Goal: Check status: Check status

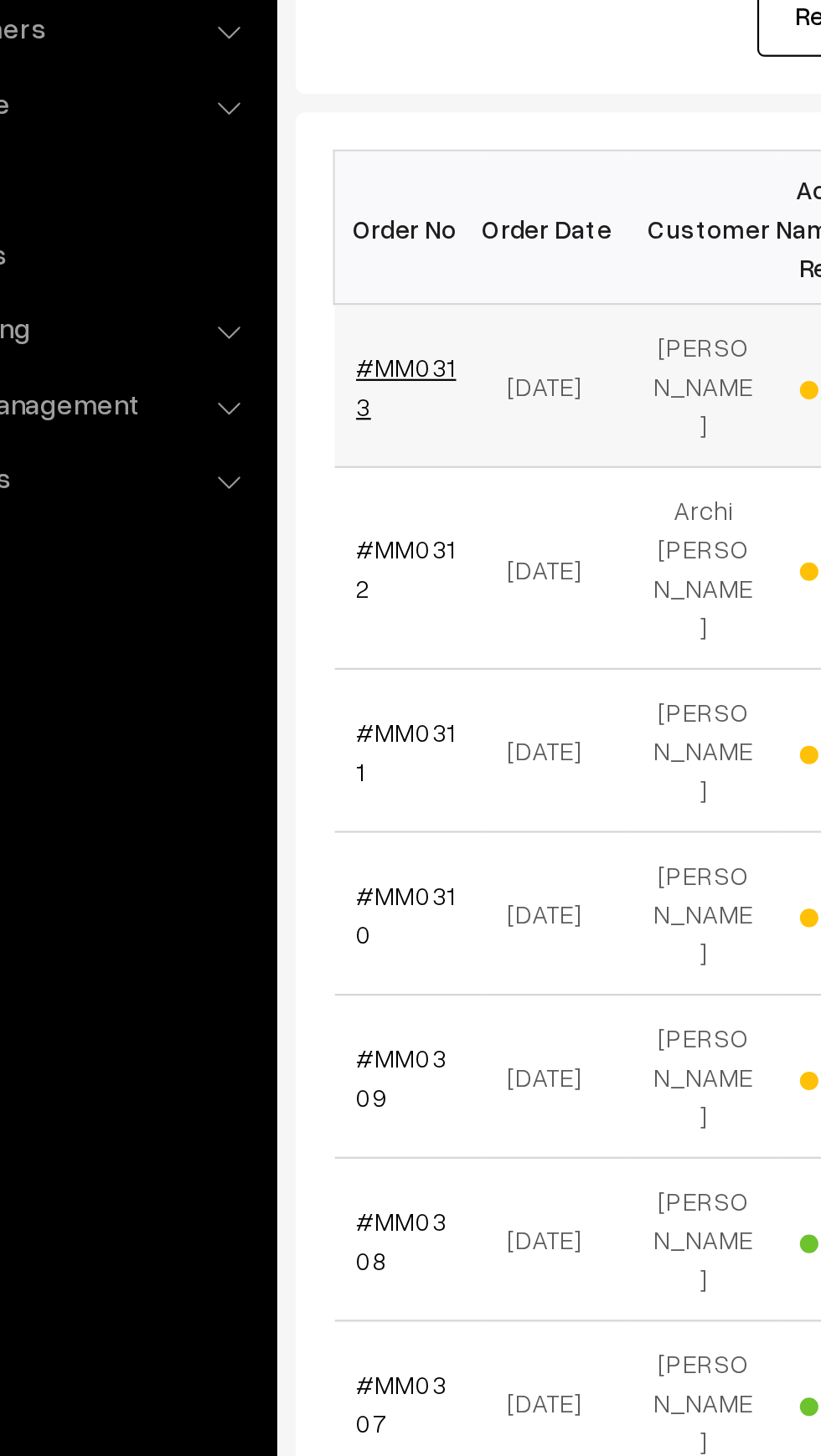
click at [294, 441] on link "#MM0313" at bounding box center [284, 454] width 46 height 32
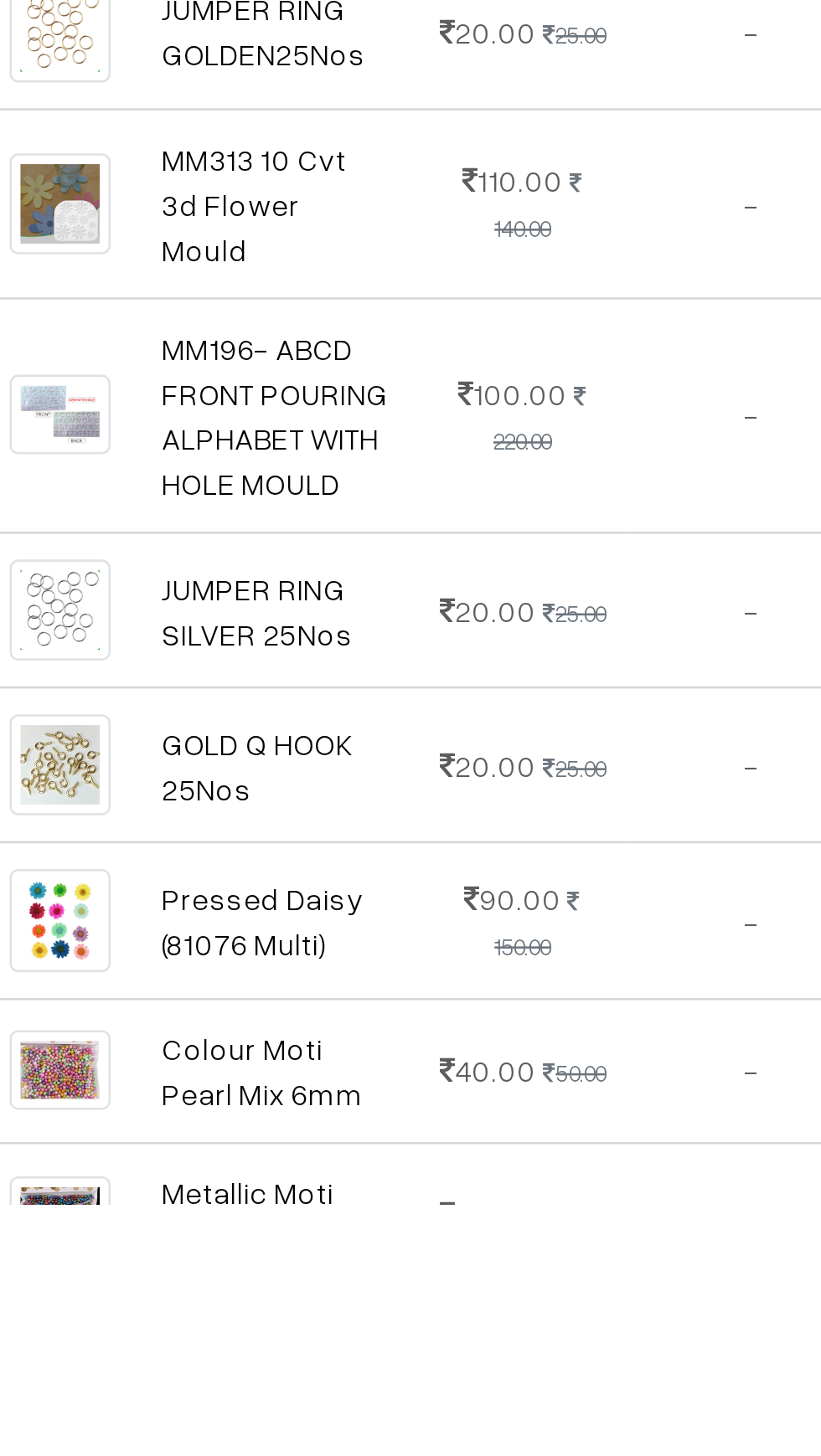
scroll to position [140, 0]
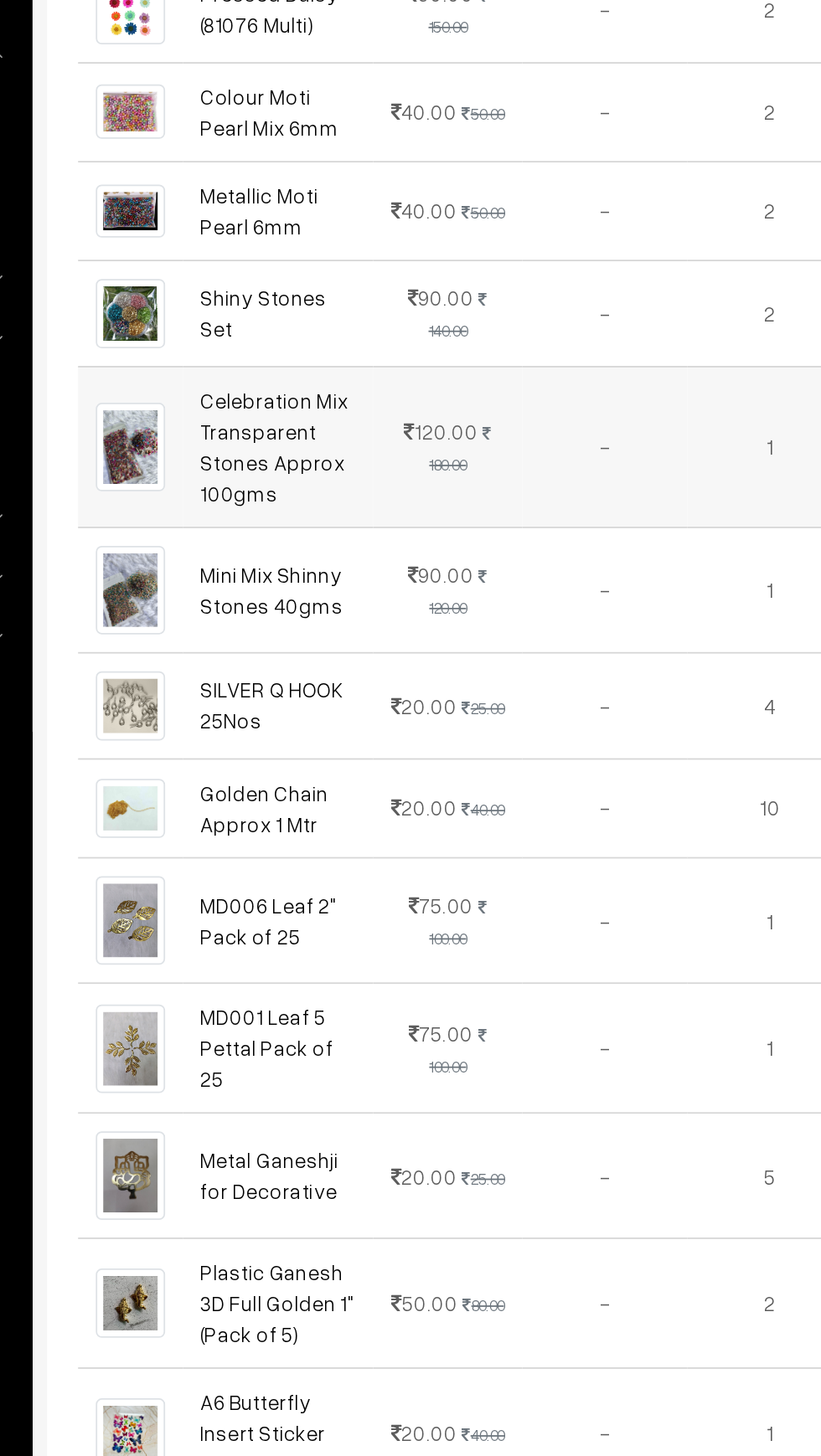
scroll to position [1345, 0]
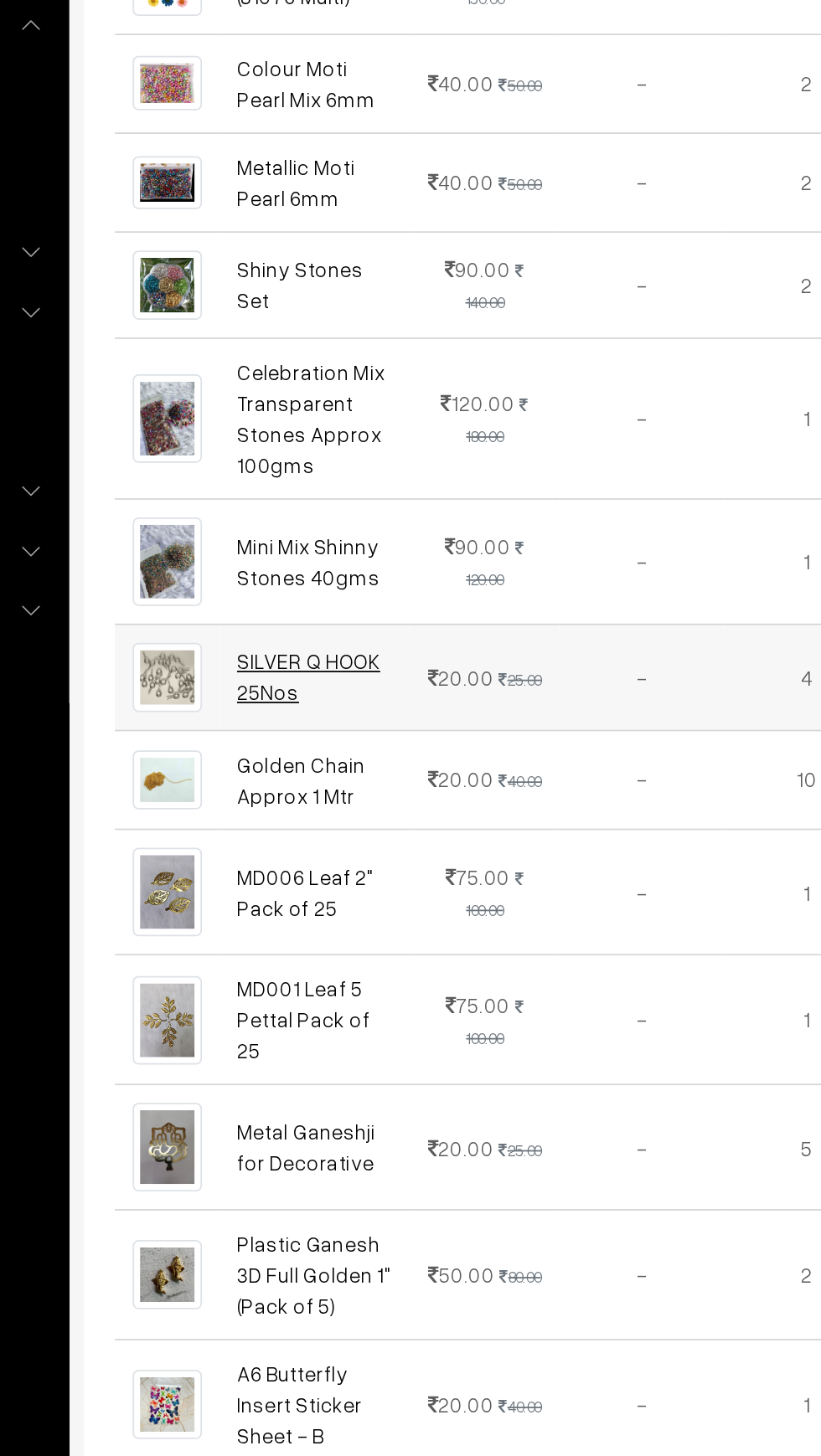
click at [395, 519] on link "SILVER Q HOOK 25Nos" at bounding box center [362, 535] width 81 height 32
